Goal: Information Seeking & Learning: Learn about a topic

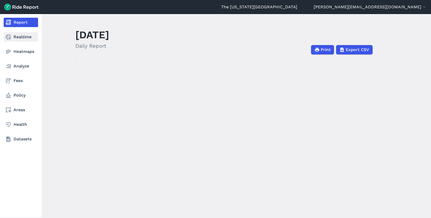
click at [5, 36] on icon at bounding box center [8, 37] width 6 height 6
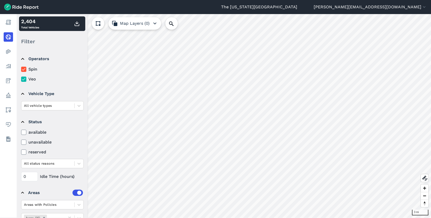
scroll to position [23, 0]
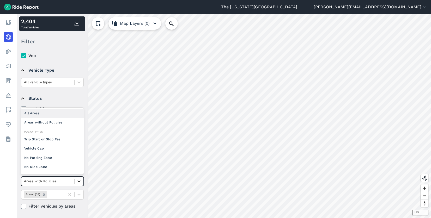
click at [76, 181] on div at bounding box center [78, 181] width 9 height 9
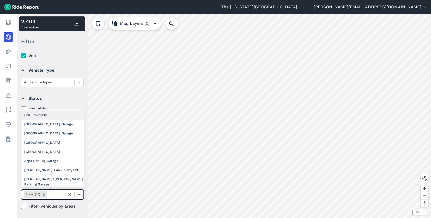
click at [80, 195] on icon at bounding box center [78, 195] width 3 height 2
click at [65, 127] on div "[GEOGRAPHIC_DATA] Garage" at bounding box center [52, 124] width 63 height 9
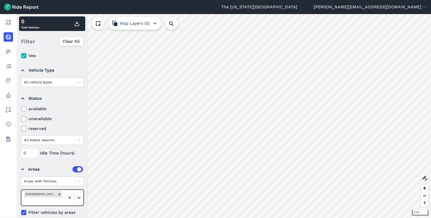
click at [80, 199] on icon at bounding box center [78, 197] width 5 height 5
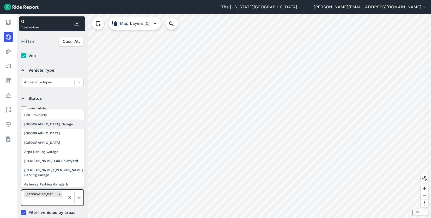
click at [56, 125] on div "[GEOGRAPHIC_DATA] Garage" at bounding box center [52, 124] width 63 height 9
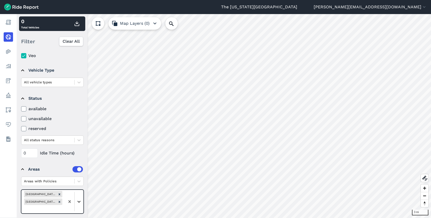
click at [79, 202] on icon at bounding box center [78, 201] width 5 height 5
click div "[GEOGRAPHIC_DATA]"
click at [76, 204] on icon at bounding box center [78, 201] width 5 height 5
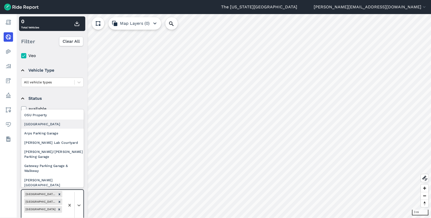
click at [50, 126] on div "[GEOGRAPHIC_DATA]" at bounding box center [52, 124] width 63 height 9
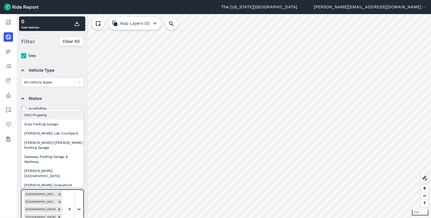
click at [79, 208] on icon at bounding box center [78, 209] width 5 height 5
click at [63, 126] on div "Arps Parking Garage" at bounding box center [52, 124] width 63 height 9
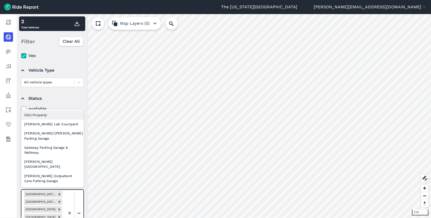
click at [77, 205] on div at bounding box center [74, 213] width 18 height 46
click at [58, 124] on div "[PERSON_NAME] Lab Courtyard" at bounding box center [52, 124] width 63 height 9
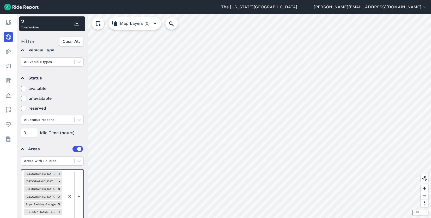
scroll to position [68, 0]
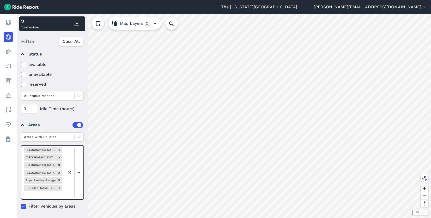
click at [79, 172] on icon at bounding box center [78, 172] width 5 height 5
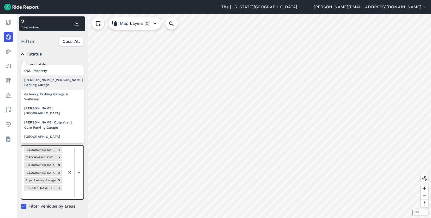
click at [59, 81] on div "[PERSON_NAME]/[PERSON_NAME] Parking Garage" at bounding box center [52, 82] width 63 height 14
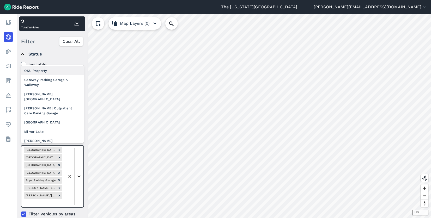
click at [79, 176] on icon at bounding box center [78, 177] width 3 height 2
click at [54, 82] on div "Gateway Parking Garage & Walkway" at bounding box center [52, 82] width 63 height 14
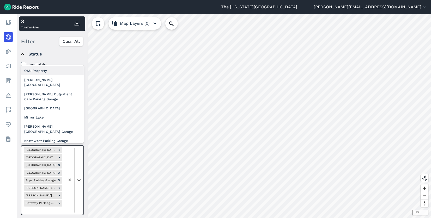
click at [78, 178] on icon at bounding box center [78, 179] width 5 height 5
click at [58, 80] on div "[PERSON_NAME][GEOGRAPHIC_DATA]" at bounding box center [52, 82] width 63 height 14
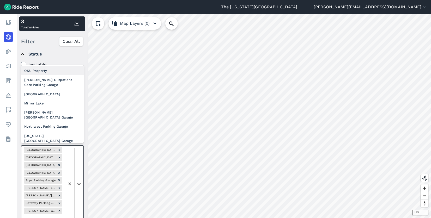
click at [79, 185] on icon at bounding box center [78, 183] width 5 height 5
click at [57, 83] on div "[PERSON_NAME] Outpatient Care Parking Garage" at bounding box center [52, 82] width 63 height 14
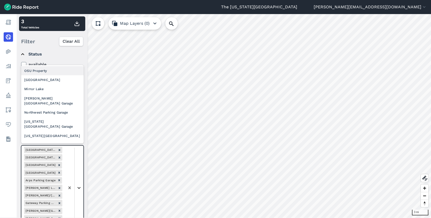
click at [78, 187] on icon at bounding box center [78, 187] width 5 height 5
click at [51, 81] on div "[GEOGRAPHIC_DATA]" at bounding box center [52, 79] width 63 height 9
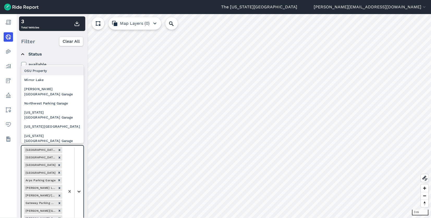
click at [77, 188] on div at bounding box center [78, 191] width 9 height 9
click at [53, 82] on div "Mirror Lake" at bounding box center [52, 79] width 63 height 9
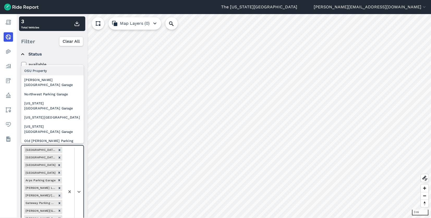
click at [81, 185] on div at bounding box center [74, 192] width 18 height 92
click at [59, 79] on div "[PERSON_NAME][GEOGRAPHIC_DATA] Garage" at bounding box center [52, 82] width 63 height 14
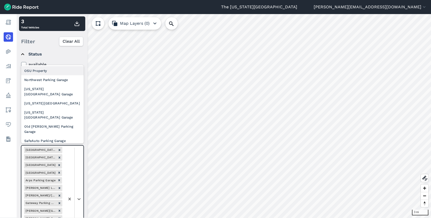
click at [77, 188] on div at bounding box center [74, 199] width 18 height 107
click at [57, 75] on div "Northwest Parking Garage" at bounding box center [52, 79] width 63 height 9
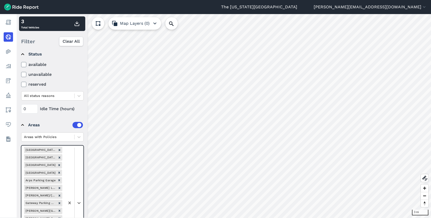
click at [79, 185] on div at bounding box center [74, 203] width 18 height 115
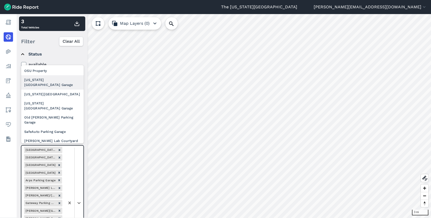
click at [61, 83] on div "[US_STATE] [GEOGRAPHIC_DATA] Garage" at bounding box center [52, 82] width 63 height 14
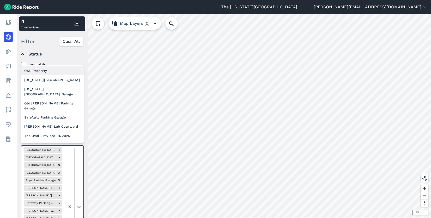
drag, startPoint x: 79, startPoint y: 189, endPoint x: 80, endPoint y: 186, distance: 3.4
click at [79, 190] on div at bounding box center [74, 207] width 18 height 122
click at [55, 81] on div "[US_STATE][GEOGRAPHIC_DATA]" at bounding box center [52, 79] width 63 height 9
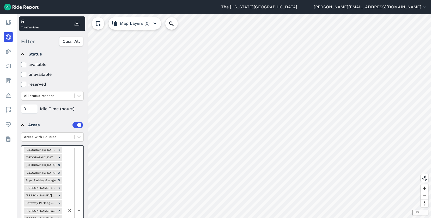
click at [79, 172] on div at bounding box center [74, 211] width 18 height 130
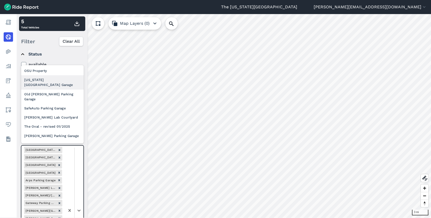
click at [60, 81] on div "[US_STATE] [GEOGRAPHIC_DATA] Garage" at bounding box center [52, 82] width 63 height 14
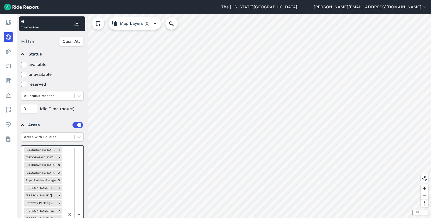
drag, startPoint x: 79, startPoint y: 178, endPoint x: 81, endPoint y: 165, distance: 14.0
click at [79, 179] on div at bounding box center [74, 215] width 18 height 138
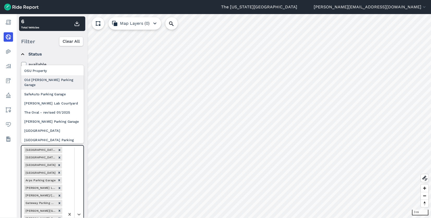
click at [60, 83] on div "Old [PERSON_NAME] Parking Garage" at bounding box center [52, 82] width 63 height 14
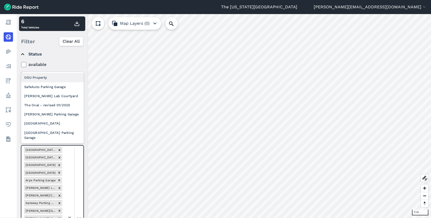
click at [80, 180] on div at bounding box center [74, 218] width 18 height 145
click at [62, 90] on div "SafeAuto Parking Garage" at bounding box center [52, 86] width 63 height 9
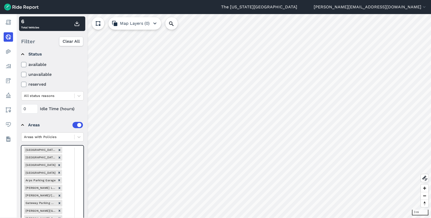
click at [79, 176] on div at bounding box center [74, 222] width 18 height 153
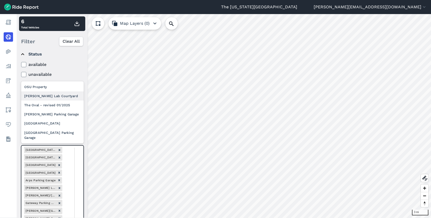
click at [60, 97] on div "[PERSON_NAME] Lab Courtyard" at bounding box center [52, 95] width 63 height 9
click at [59, 105] on div "The Oval - revised 01/2025" at bounding box center [52, 105] width 63 height 9
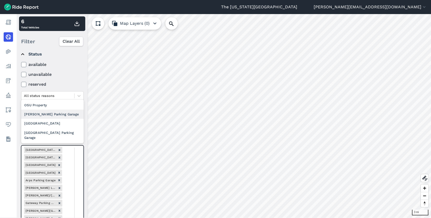
click at [55, 115] on div "[PERSON_NAME] Parking Garage" at bounding box center [52, 114] width 63 height 9
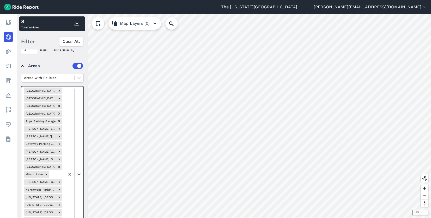
scroll to position [138, 0]
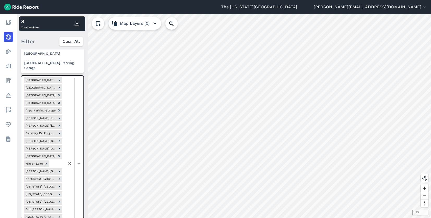
click at [79, 159] on div at bounding box center [74, 164] width 18 height 176
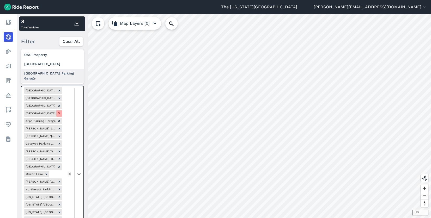
scroll to position [59, 0]
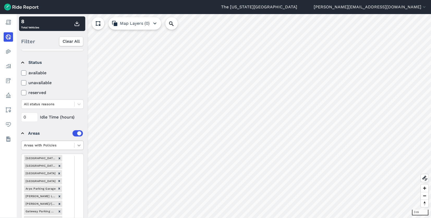
click at [79, 144] on icon at bounding box center [78, 145] width 5 height 5
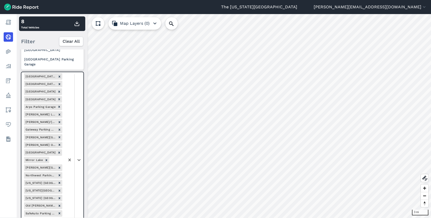
scroll to position [85, 0]
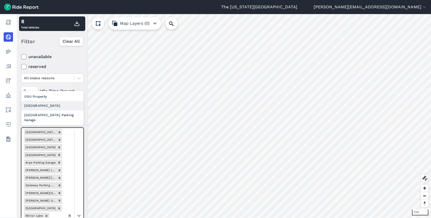
click at [63, 109] on div "[GEOGRAPHIC_DATA]" at bounding box center [52, 105] width 63 height 9
click at [79, 159] on div at bounding box center [74, 219] width 18 height 183
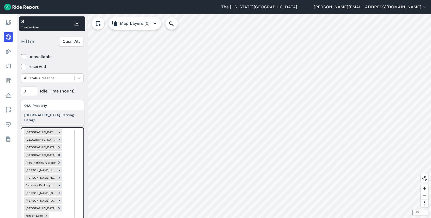
click at [69, 120] on div "[GEOGRAPHIC_DATA] Parking Garage" at bounding box center [52, 117] width 63 height 14
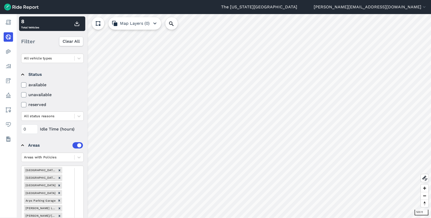
scroll to position [0, 0]
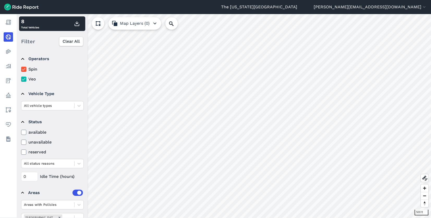
click at [33, 69] on label "Spin" at bounding box center [52, 69] width 63 height 6
click at [21, 69] on input "Spin" at bounding box center [21, 67] width 0 height 3
click at [33, 69] on label "Spin" at bounding box center [52, 69] width 63 height 6
click at [21, 69] on input "Spin" at bounding box center [21, 67] width 0 height 3
click at [31, 81] on label "Veo" at bounding box center [52, 79] width 63 height 6
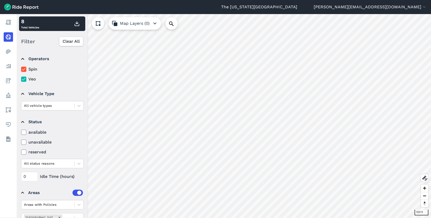
click at [21, 79] on input "Veo" at bounding box center [21, 77] width 0 height 3
click at [31, 81] on label "Veo" at bounding box center [52, 79] width 63 height 6
click at [21, 79] on input "Veo" at bounding box center [21, 77] width 0 height 3
click at [423, 179] on icon at bounding box center [424, 178] width 6 height 6
click at [423, 178] on icon at bounding box center [424, 178] width 6 height 6
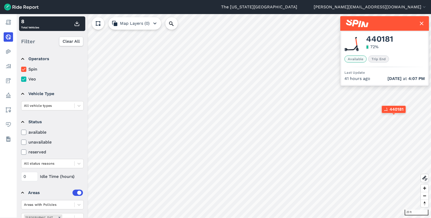
click at [423, 24] on icon at bounding box center [421, 23] width 6 height 6
click at [421, 22] on icon at bounding box center [421, 23] width 6 height 6
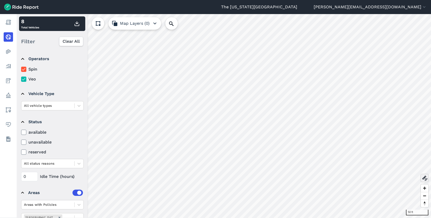
click at [425, 177] on icon at bounding box center [424, 178] width 6 height 6
click at [425, 177] on use at bounding box center [424, 178] width 5 height 5
click at [421, 178] on icon at bounding box center [424, 178] width 6 height 6
click at [422, 177] on icon at bounding box center [424, 178] width 6 height 6
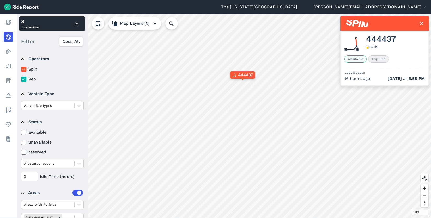
click at [422, 23] on icon at bounding box center [421, 23] width 6 height 6
click at [422, 22] on icon at bounding box center [421, 23] width 6 height 6
click at [422, 24] on use at bounding box center [421, 24] width 4 height 4
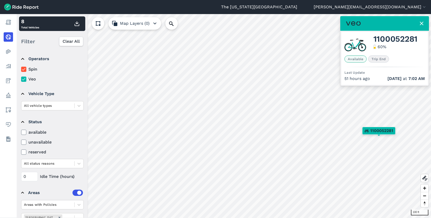
click at [421, 24] on icon at bounding box center [421, 23] width 6 height 6
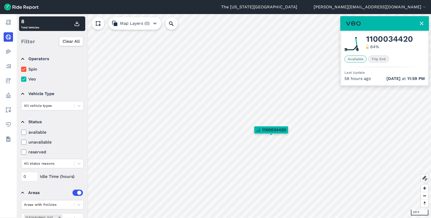
click at [421, 22] on icon at bounding box center [421, 23] width 6 height 6
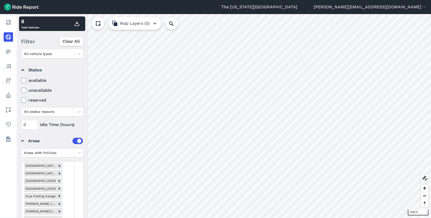
scroll to position [52, 0]
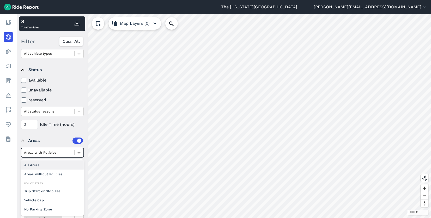
click at [76, 152] on div at bounding box center [78, 152] width 9 height 9
click at [42, 173] on div "Areas without Policies" at bounding box center [52, 174] width 63 height 9
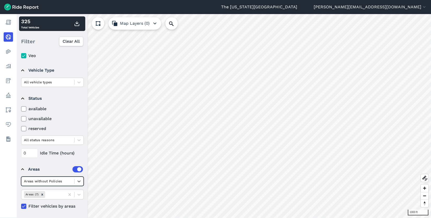
scroll to position [23, 0]
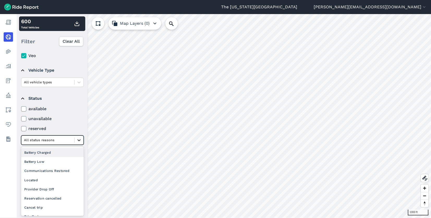
drag, startPoint x: 78, startPoint y: 137, endPoint x: 77, endPoint y: 139, distance: 2.8
click at [78, 138] on div at bounding box center [78, 140] width 9 height 9
click at [78, 140] on icon at bounding box center [78, 140] width 3 height 2
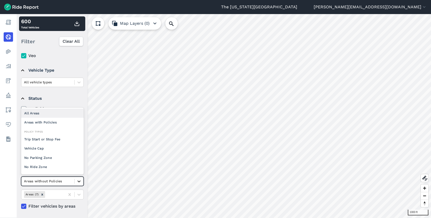
click at [76, 182] on div at bounding box center [78, 181] width 9 height 9
click at [51, 116] on div "All Areas" at bounding box center [52, 113] width 63 height 9
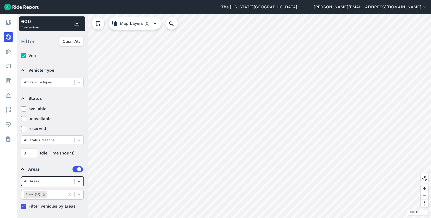
click at [78, 195] on icon at bounding box center [78, 195] width 3 height 2
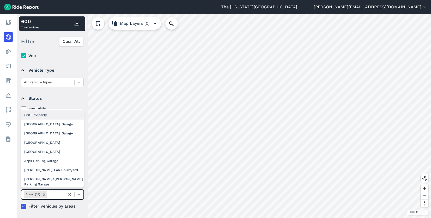
click at [50, 116] on div "OSU Property" at bounding box center [52, 114] width 63 height 9
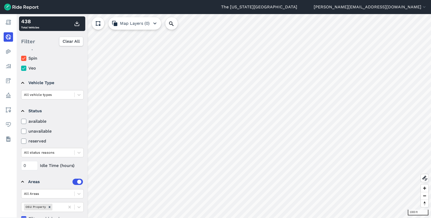
scroll to position [0, 0]
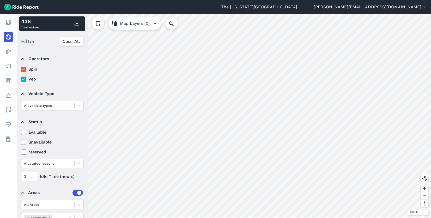
click at [24, 80] on icon at bounding box center [23, 79] width 5 height 5
click at [21, 79] on input "Veo" at bounding box center [21, 77] width 0 height 3
click at [23, 68] on icon at bounding box center [23, 69] width 5 height 5
click at [21, 68] on input "Spin" at bounding box center [21, 67] width 0 height 3
click at [25, 69] on icon at bounding box center [23, 69] width 5 height 5
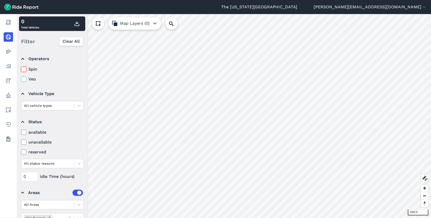
click at [21, 69] on input "Spin" at bounding box center [21, 67] width 0 height 3
click at [25, 69] on icon at bounding box center [23, 69] width 5 height 5
click at [21, 69] on input "Spin" at bounding box center [21, 67] width 0 height 3
click at [26, 81] on icon at bounding box center [23, 79] width 5 height 5
click at [21, 79] on input "Veo" at bounding box center [21, 77] width 0 height 3
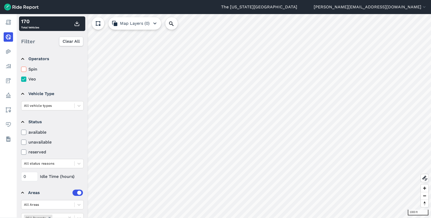
click at [26, 81] on icon at bounding box center [23, 79] width 5 height 5
click at [21, 79] on input "Veo" at bounding box center [21, 77] width 0 height 3
click at [24, 73] on div "Spin Veo" at bounding box center [52, 74] width 63 height 16
click at [23, 70] on use at bounding box center [23, 69] width 3 height 3
click at [21, 70] on input "Spin" at bounding box center [21, 67] width 0 height 3
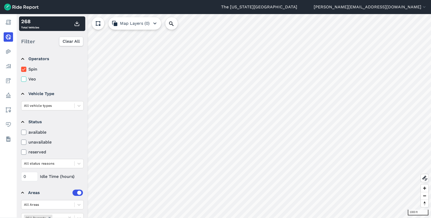
click at [26, 77] on icon at bounding box center [23, 79] width 5 height 5
click at [21, 77] on input "Veo" at bounding box center [21, 77] width 0 height 3
click at [31, 78] on label "Veo" at bounding box center [52, 79] width 63 height 6
click at [21, 78] on input "Veo" at bounding box center [21, 77] width 0 height 3
click at [23, 69] on icon at bounding box center [23, 69] width 5 height 5
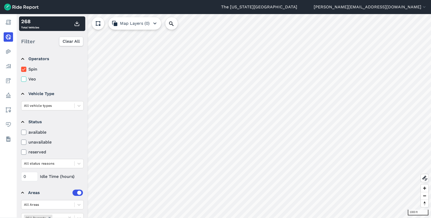
click at [21, 69] on input "Spin" at bounding box center [21, 67] width 0 height 3
click at [23, 80] on icon at bounding box center [23, 79] width 5 height 5
click at [21, 79] on input "Veo" at bounding box center [21, 77] width 0 height 3
click at [26, 66] on label "Spin" at bounding box center [52, 69] width 63 height 6
click at [21, 66] on input "Spin" at bounding box center [21, 67] width 0 height 3
